Goal: Task Accomplishment & Management: Use online tool/utility

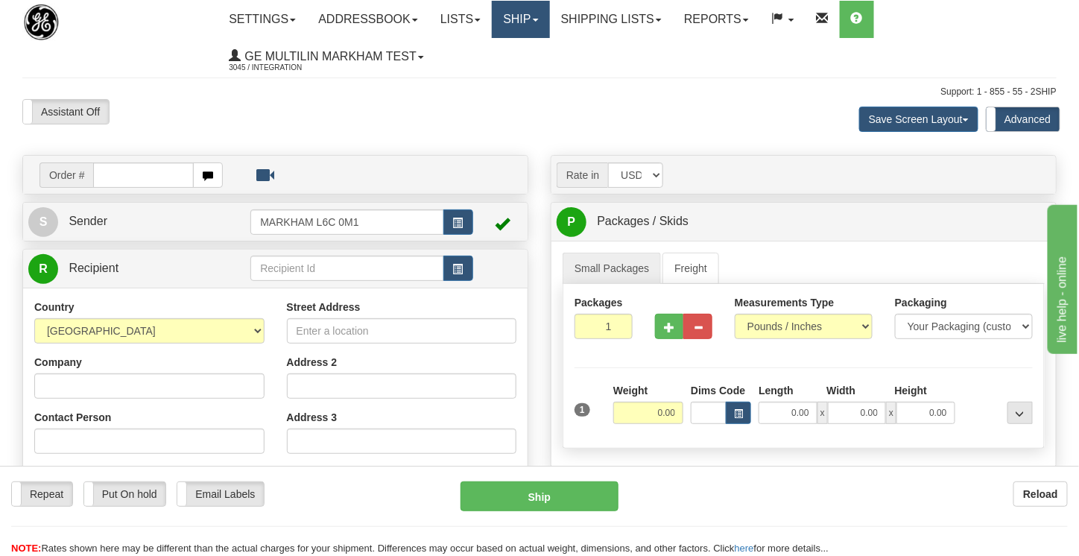
click at [540, 10] on link "Ship" at bounding box center [520, 19] width 57 height 37
click at [454, 222] on span "button" at bounding box center [458, 223] width 10 height 10
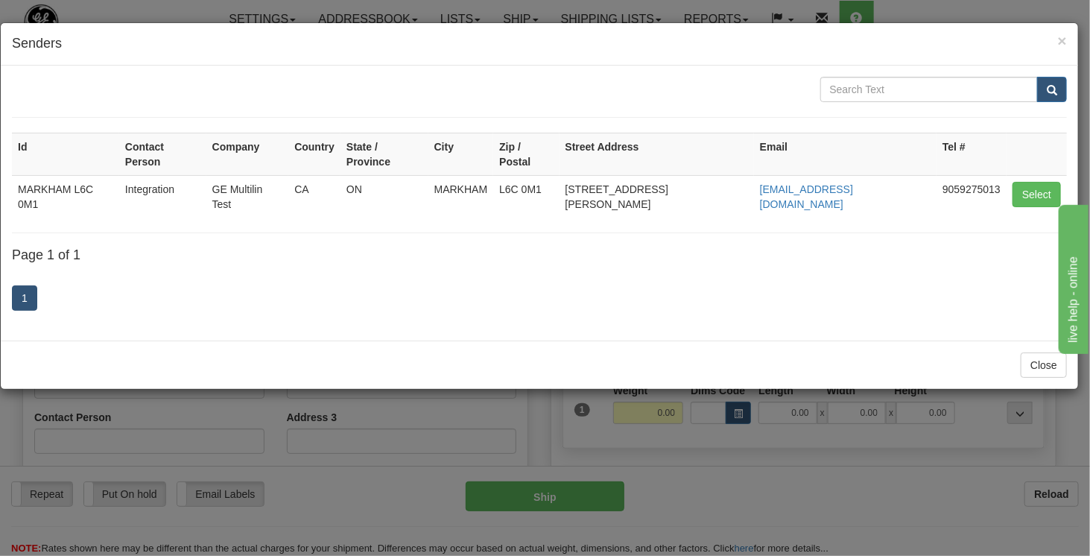
click at [1010, 5] on div "× Senders Id Contact Person Company Country State / Province City Zip / Postal …" at bounding box center [545, 278] width 1090 height 556
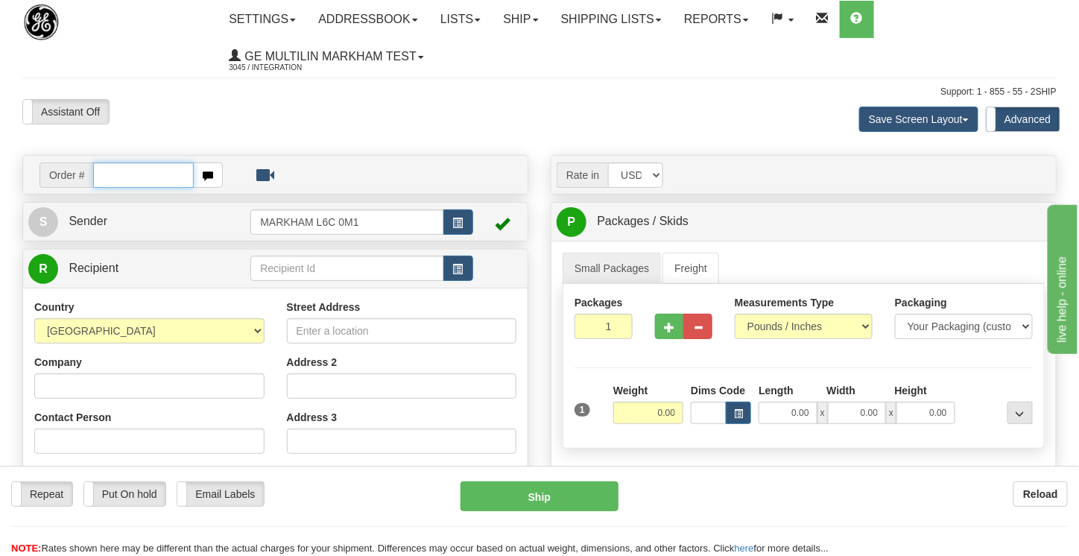
click at [146, 178] on input "text" at bounding box center [143, 174] width 101 height 25
type input "86707181"
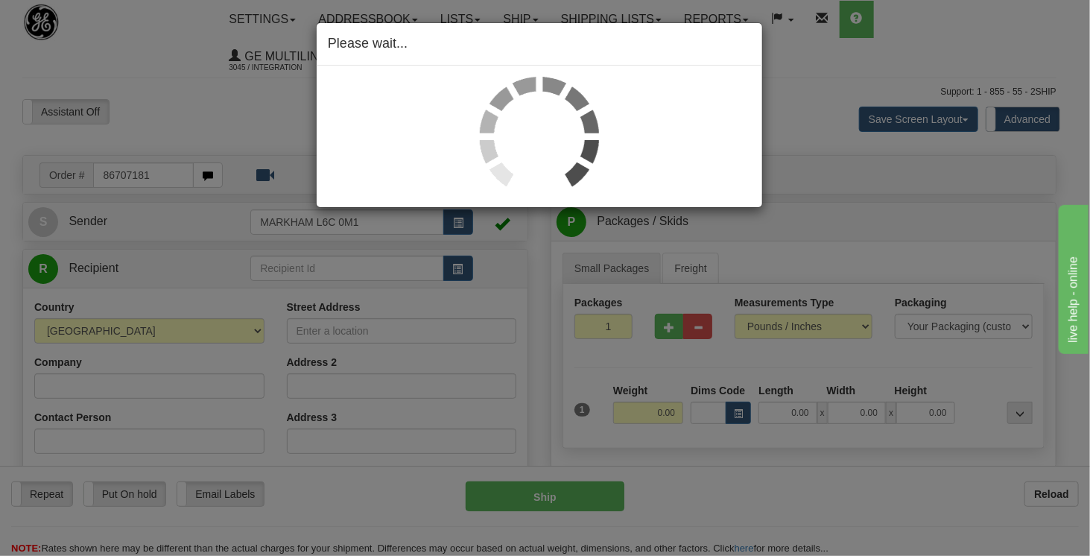
click at [326, 95] on div "Toggle navigation Settings Shipping Preferences Fields Preferences New" at bounding box center [539, 444] width 1079 height 889
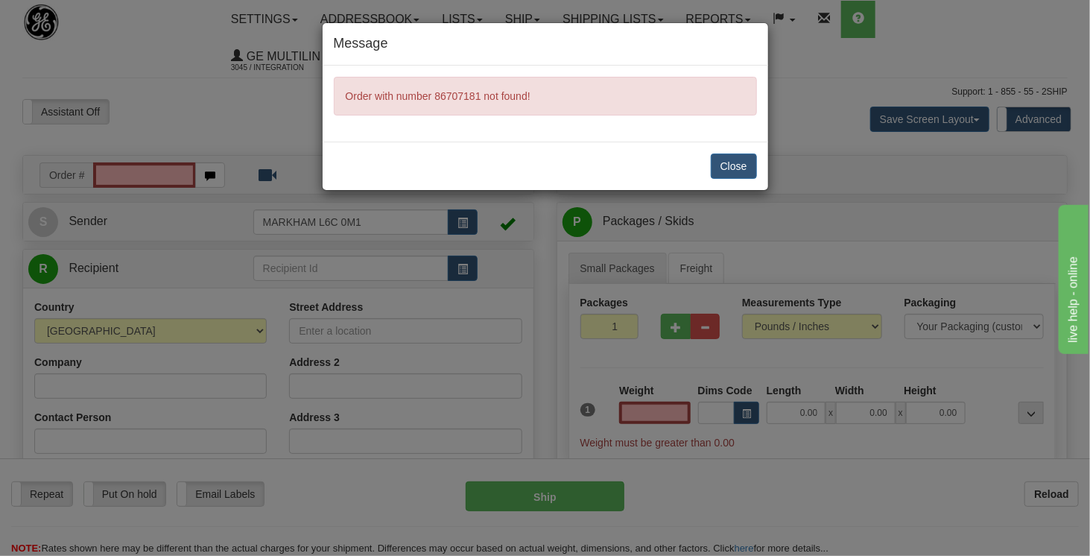
type input "0.00"
click at [150, 177] on div "Message Order with number 86707181 not found! Close" at bounding box center [545, 278] width 1090 height 556
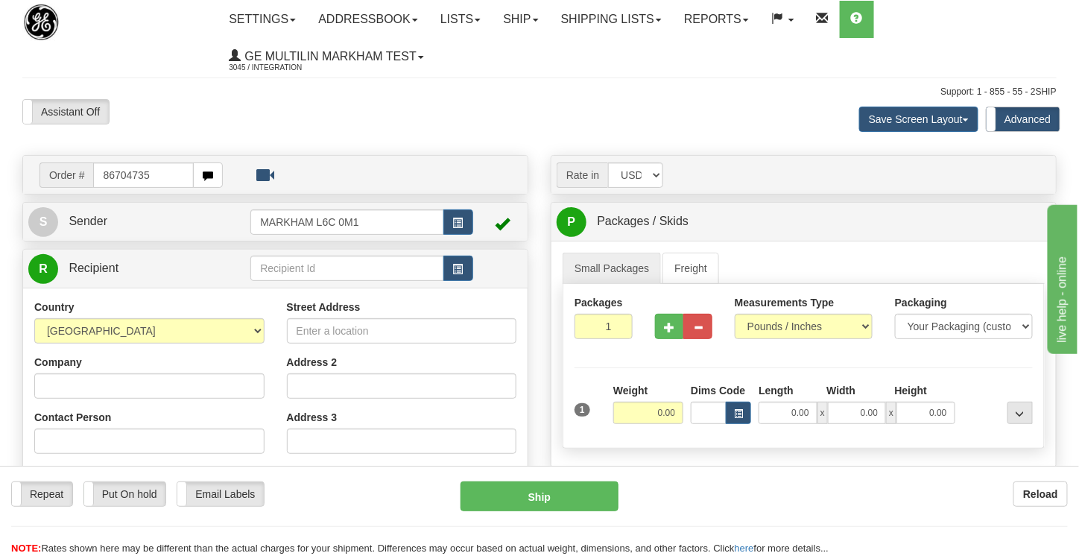
type input "86704735"
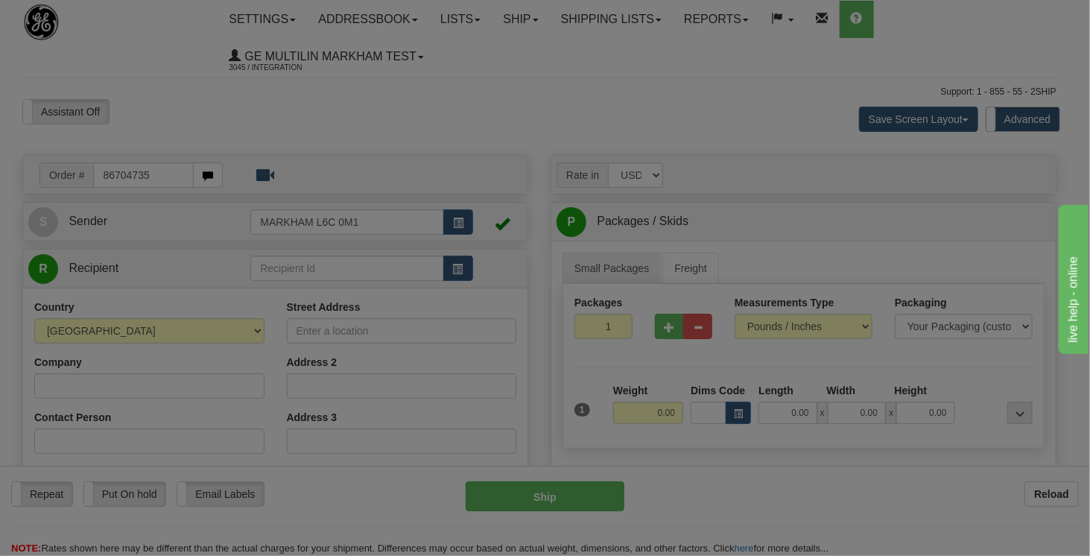
click at [295, 101] on div "Toggle navigation Settings Shipping Preferences Fields Preferences New" at bounding box center [539, 444] width 1079 height 889
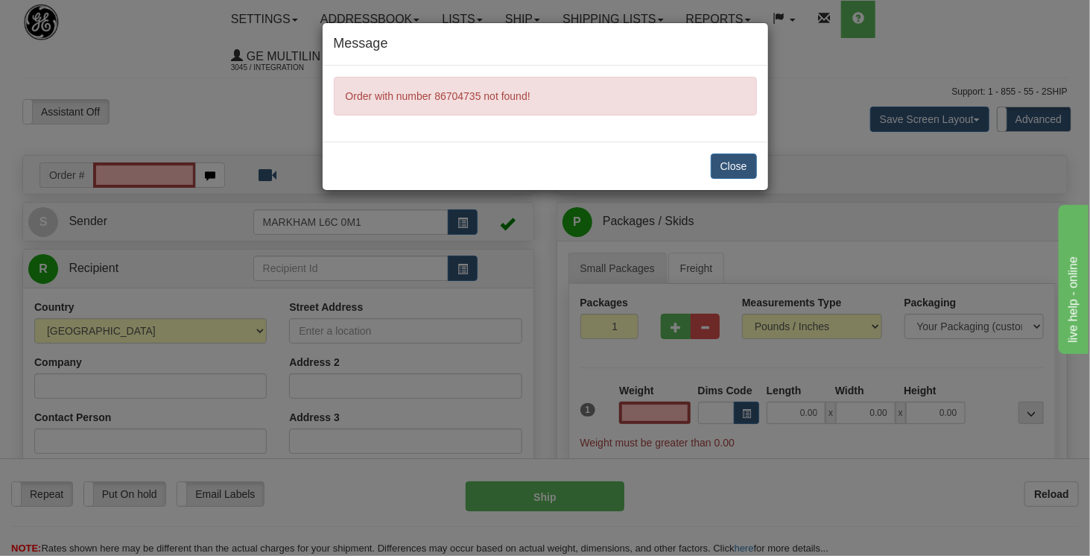
type input "0.00"
click at [739, 168] on button "Close" at bounding box center [734, 166] width 46 height 25
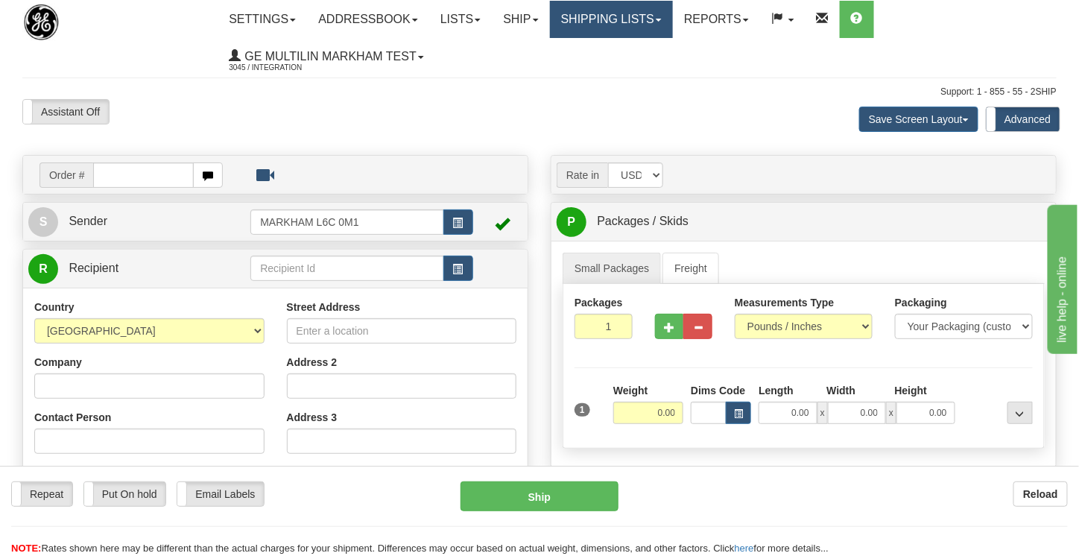
click at [651, 32] on link "Shipping lists" at bounding box center [611, 19] width 123 height 37
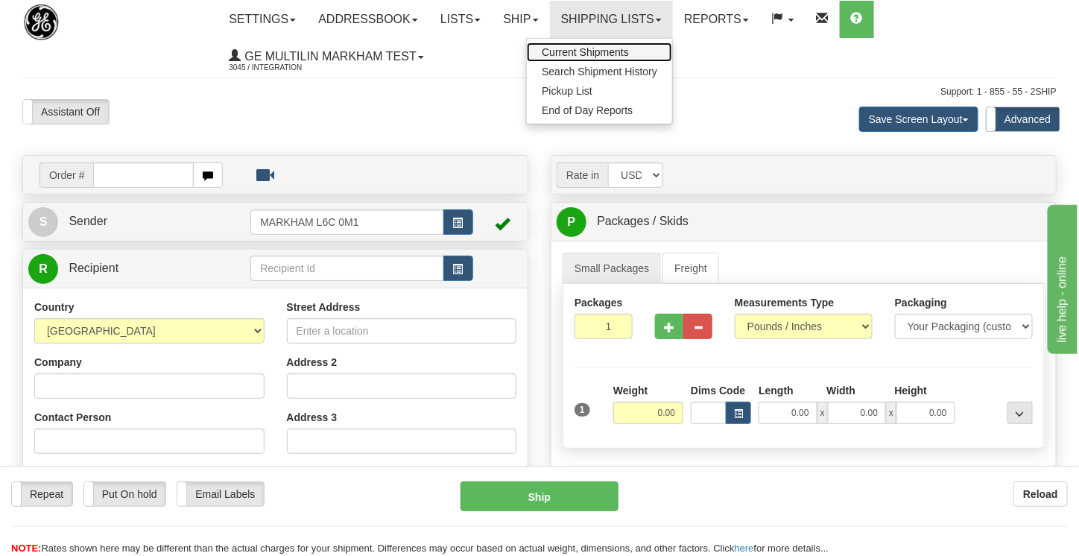
click at [602, 60] on link "Current Shipments" at bounding box center [599, 51] width 145 height 19
